Goal: Book appointment/travel/reservation

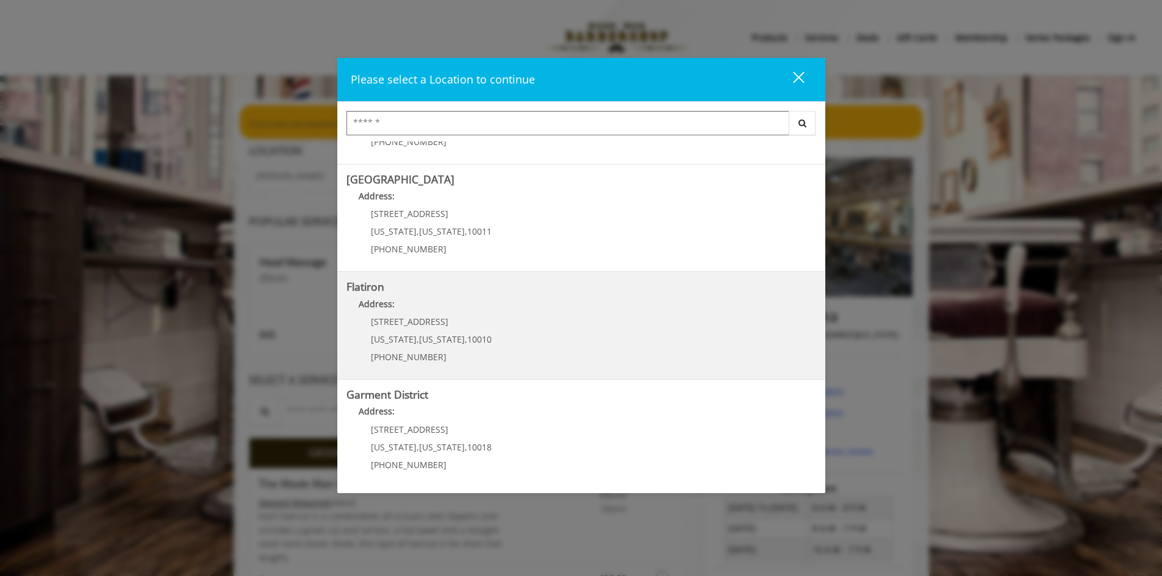
scroll to position [61, 0]
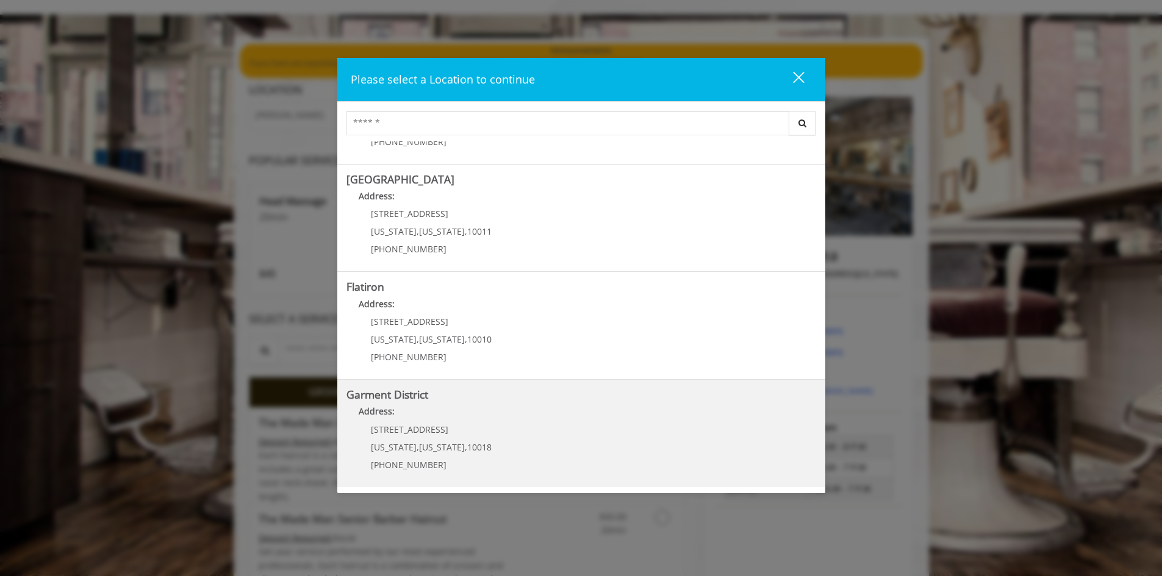
click at [518, 412] on District "Address:" at bounding box center [581, 415] width 470 height 20
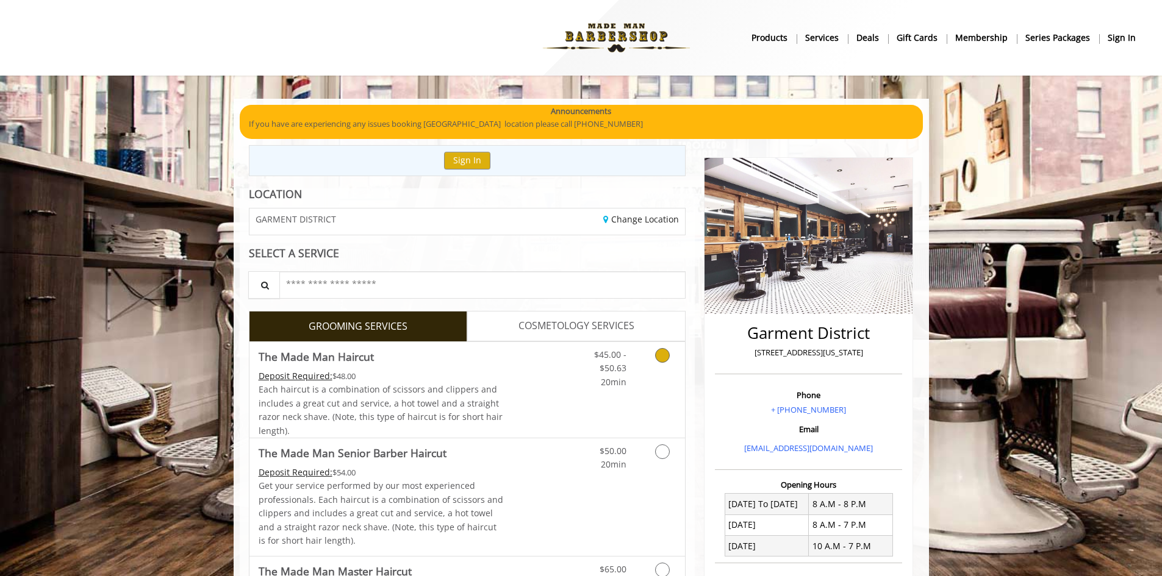
click at [648, 354] on link "Grooming services" at bounding box center [660, 365] width 31 height 47
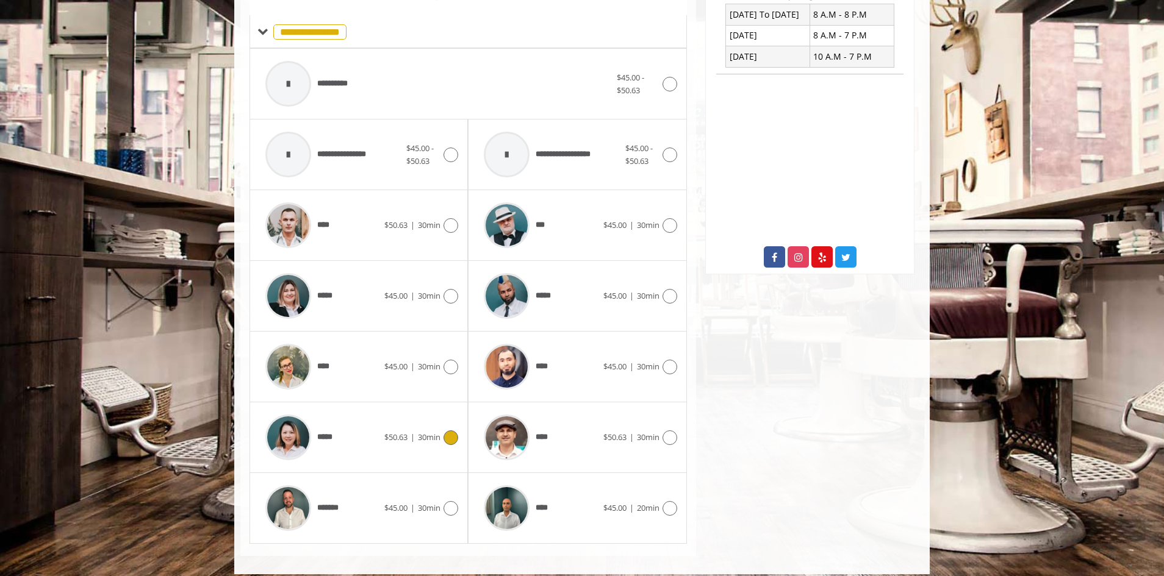
click at [430, 433] on span "30min" at bounding box center [429, 437] width 23 height 11
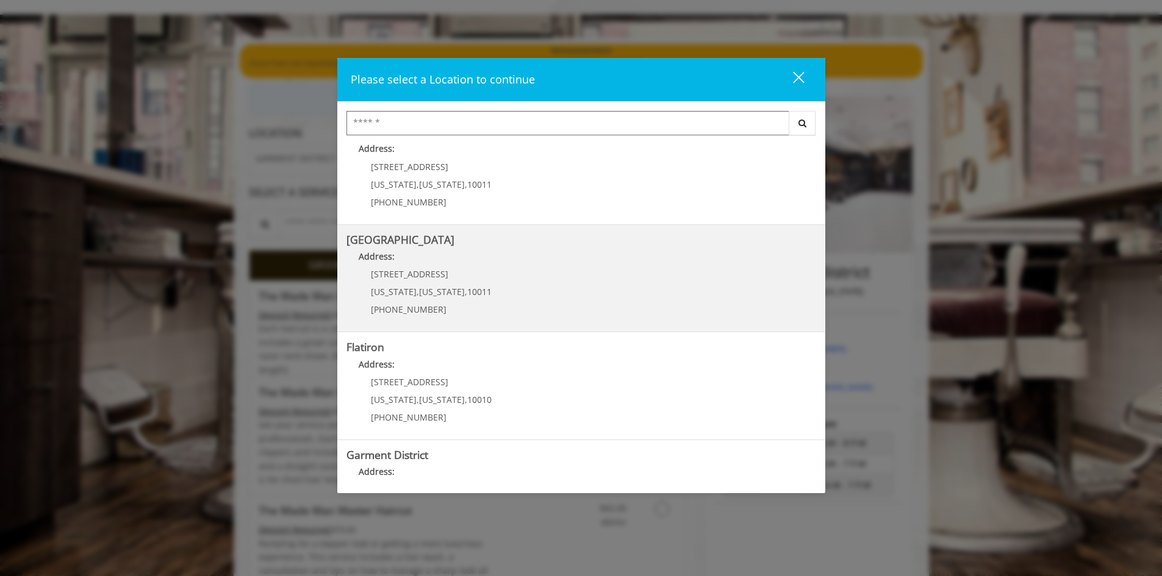
scroll to position [193, 0]
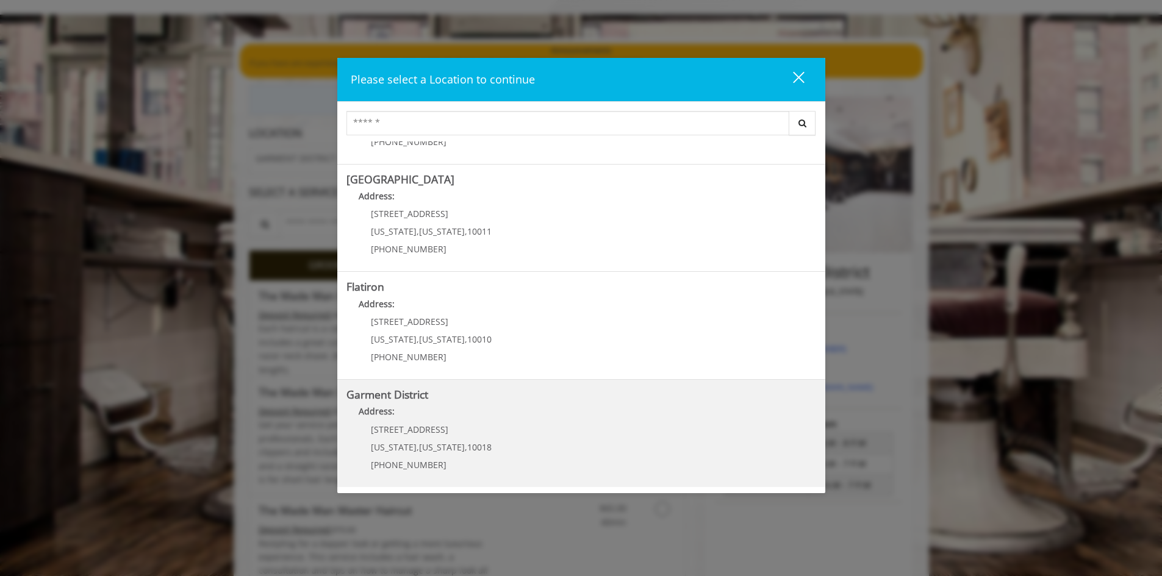
click at [499, 409] on District "Address:" at bounding box center [581, 415] width 470 height 20
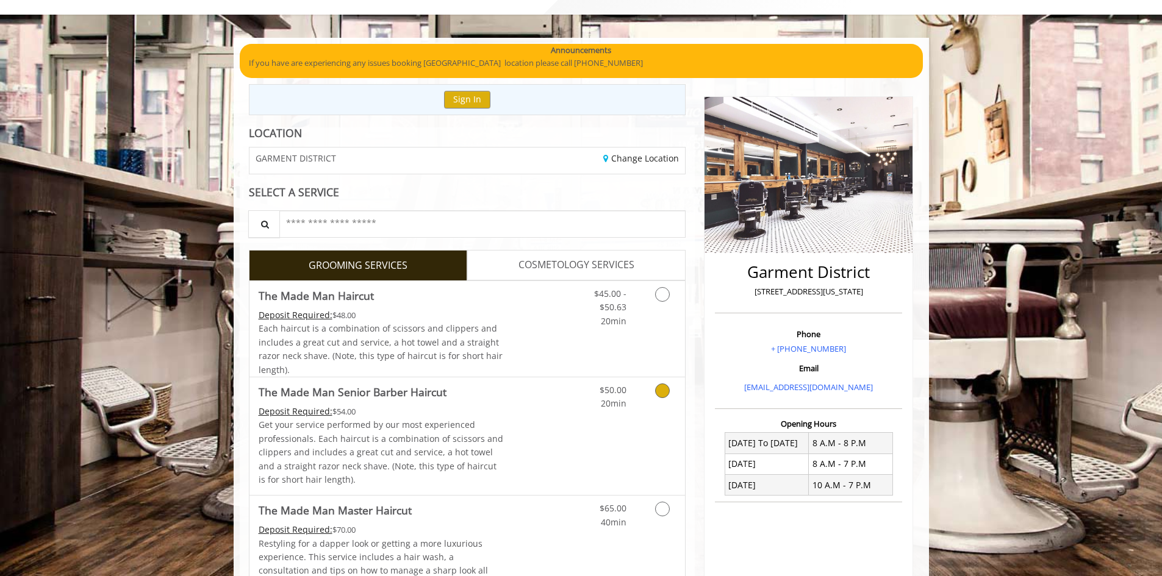
scroll to position [101, 0]
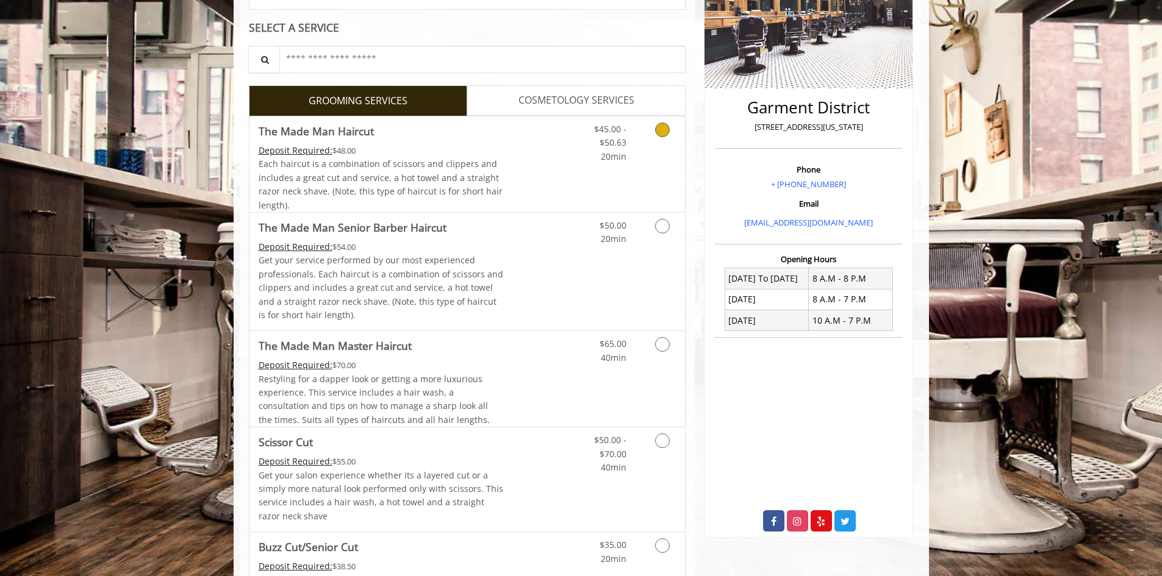
scroll to position [244, 0]
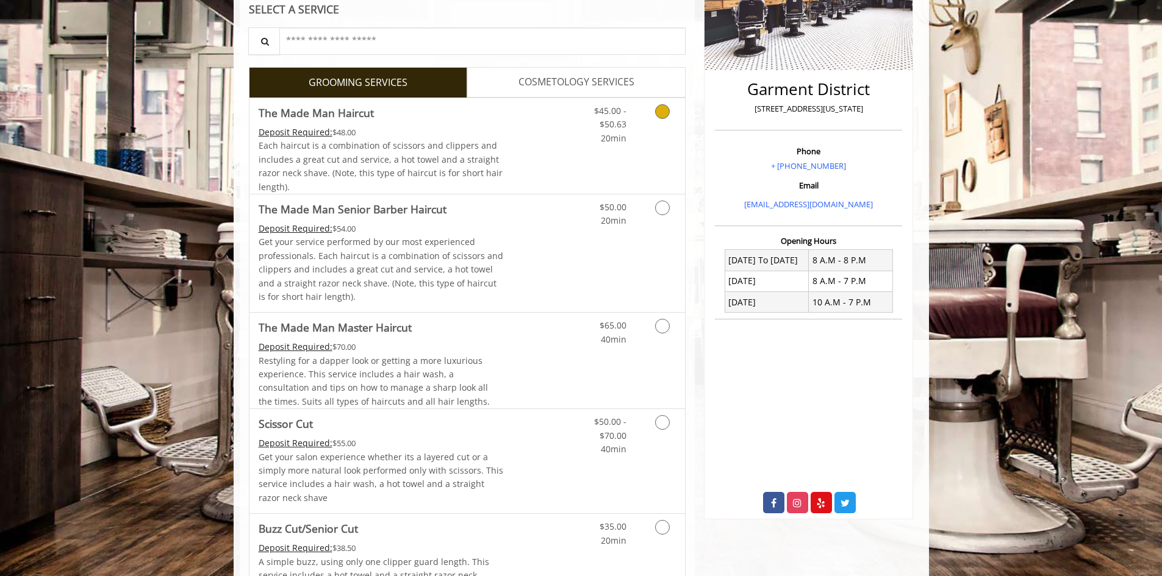
click at [581, 173] on div "$45.00 - $50.63 20min" at bounding box center [630, 146] width 109 height 96
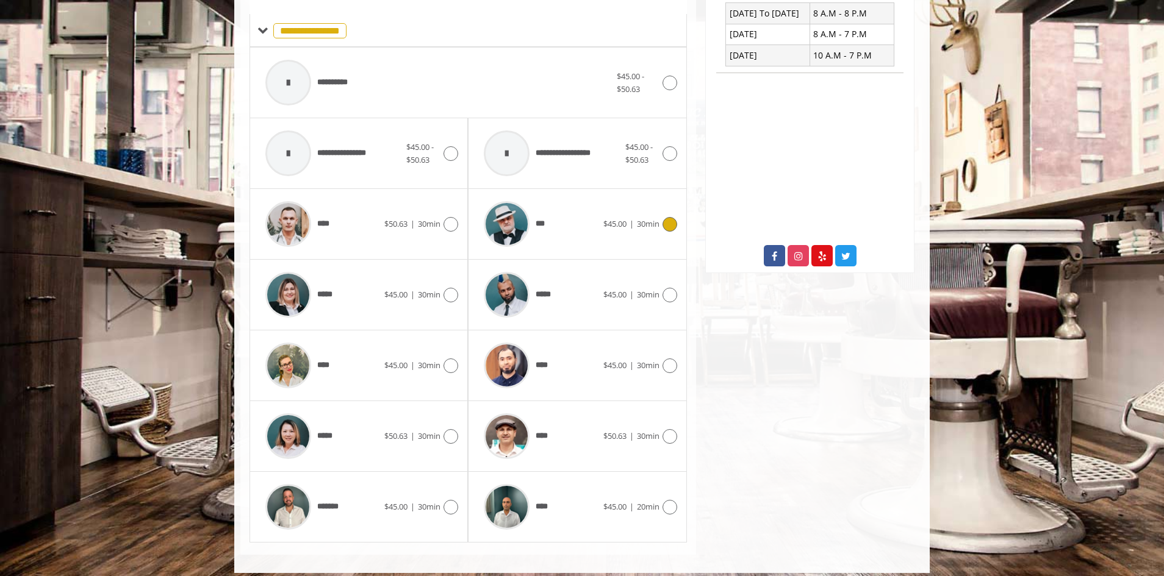
scroll to position [500, 0]
